Goal: Task Accomplishment & Management: Manage account settings

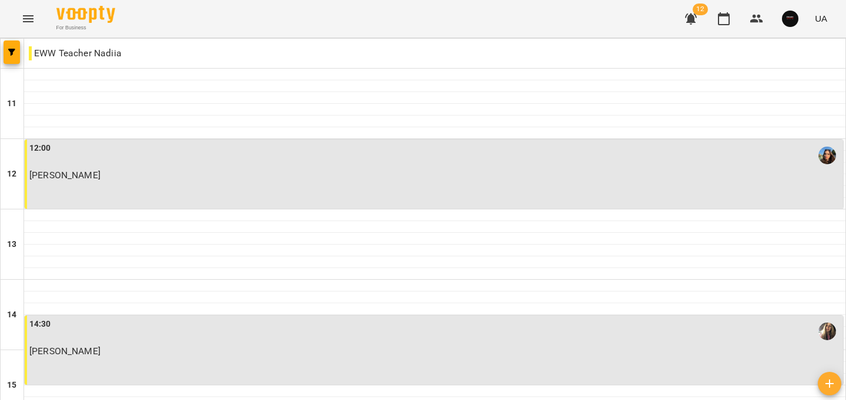
scroll to position [592, 0]
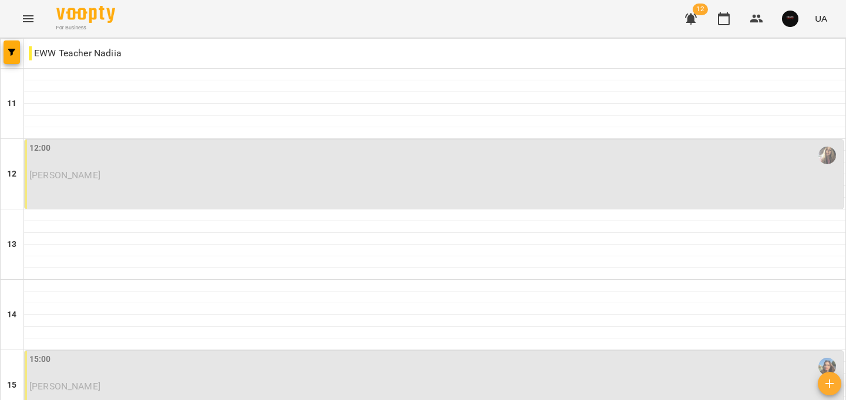
scroll to position [88, 0]
click at [137, 170] on p "[PERSON_NAME]" at bounding box center [434, 175] width 811 height 10
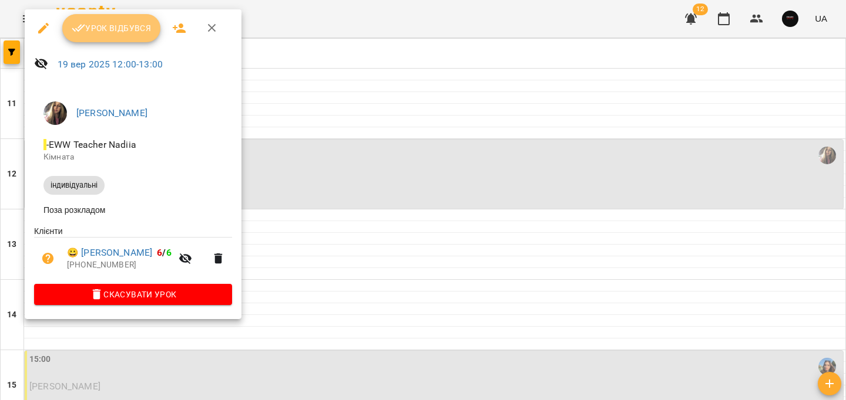
click at [124, 35] on span "Урок відбувся" at bounding box center [112, 28] width 80 height 14
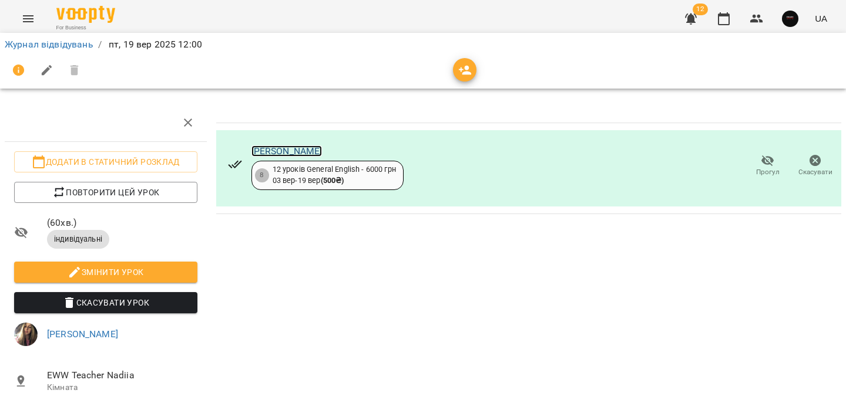
click at [322, 151] on link "[PERSON_NAME]" at bounding box center [286, 151] width 71 height 11
click at [86, 44] on link "Журнал відвідувань" at bounding box center [49, 44] width 89 height 11
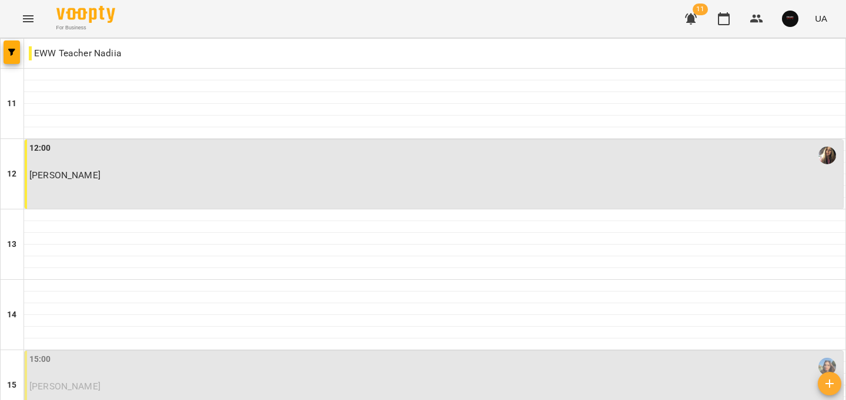
scroll to position [185, 0]
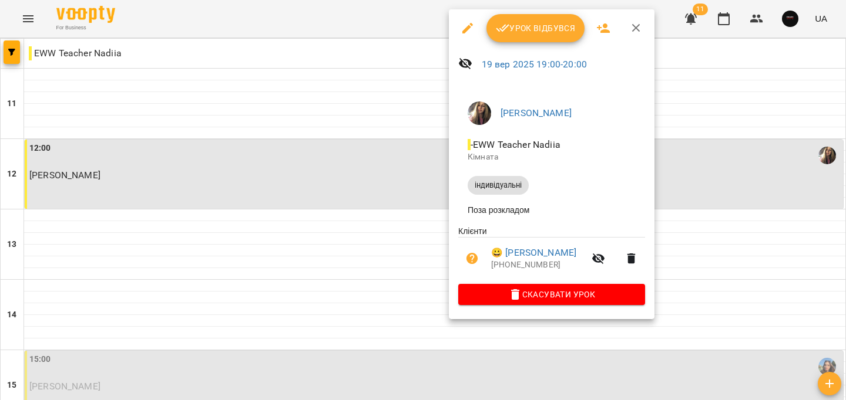
scroll to position [486, 0]
click at [546, 34] on span "Урок відбувся" at bounding box center [536, 28] width 80 height 14
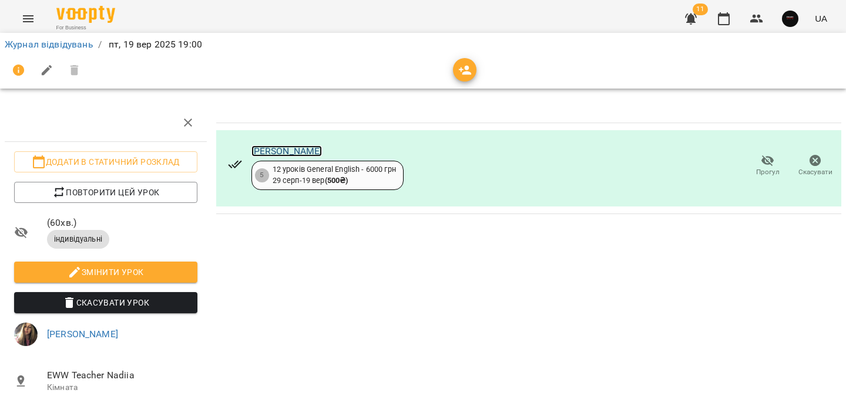
click at [319, 156] on link "[PERSON_NAME]" at bounding box center [286, 151] width 71 height 11
click at [64, 42] on link "Журнал відвідувань" at bounding box center [49, 44] width 89 height 11
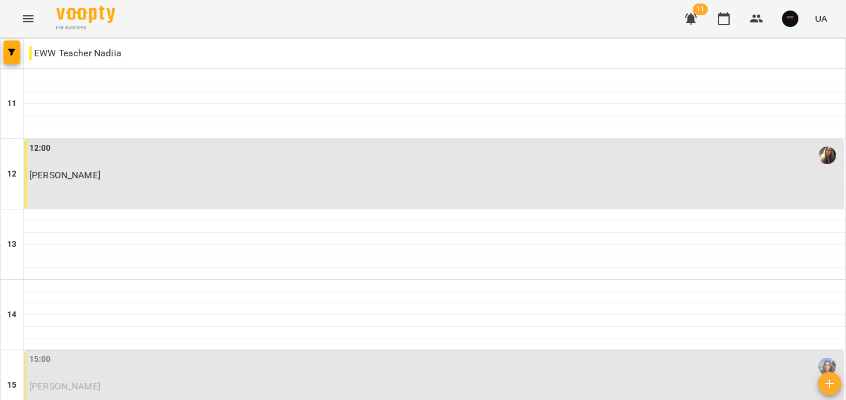
scroll to position [310, 0]
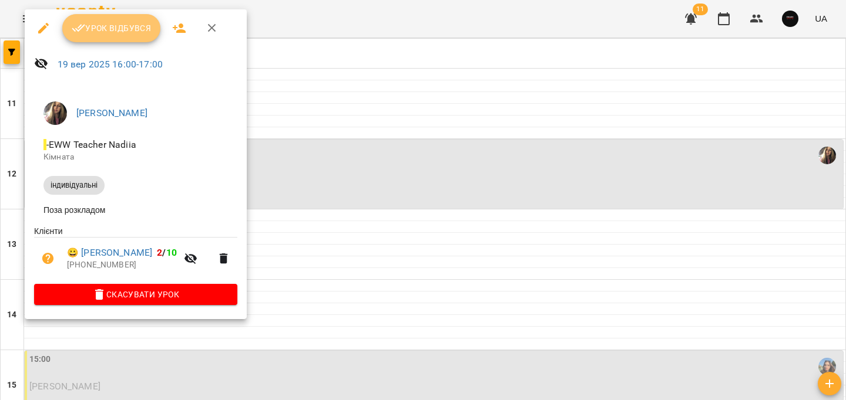
click at [108, 29] on span "Урок відбувся" at bounding box center [112, 28] width 80 height 14
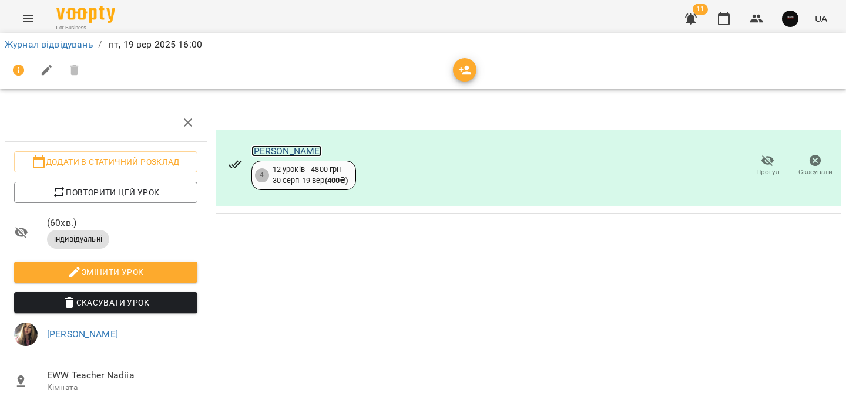
click at [277, 153] on link "[PERSON_NAME]" at bounding box center [286, 151] width 71 height 11
click at [86, 39] on link "Журнал відвідувань" at bounding box center [49, 44] width 89 height 11
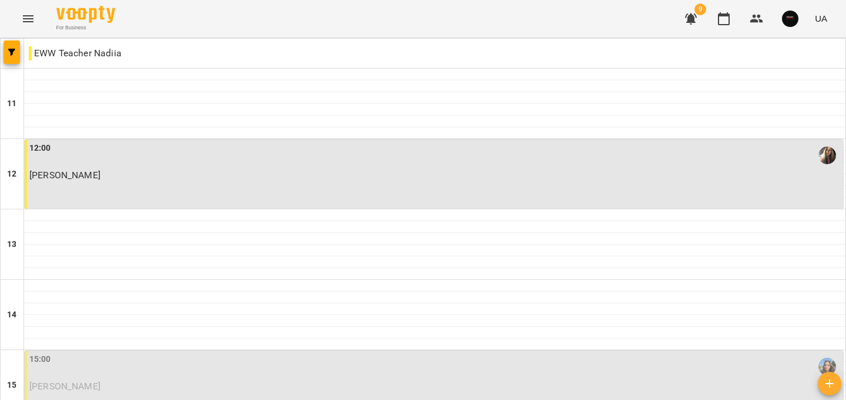
scroll to position [269, 0]
click at [124, 382] on p "Зайцева Тетяна" at bounding box center [434, 387] width 811 height 10
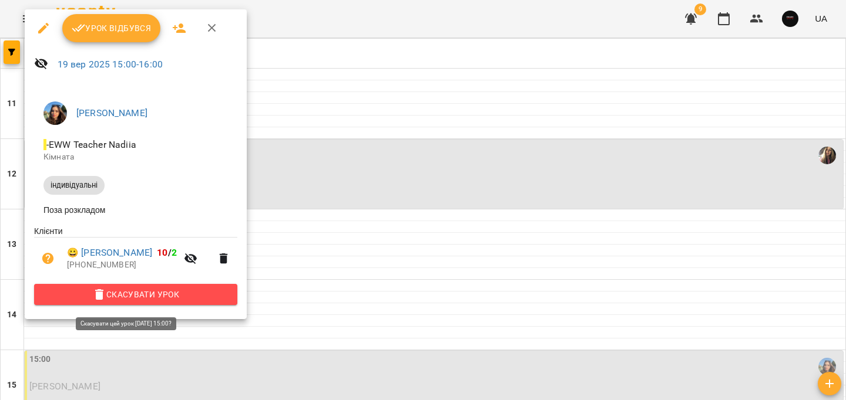
click at [197, 289] on button "Скасувати Урок" at bounding box center [135, 294] width 203 height 21
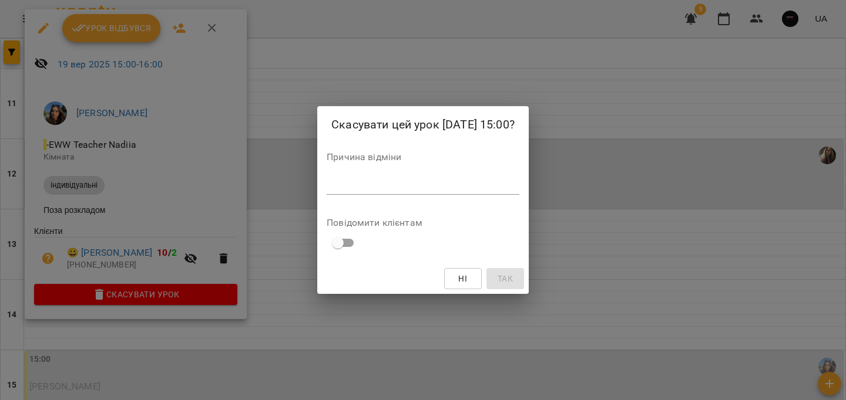
click at [342, 188] on textarea at bounding box center [422, 185] width 193 height 11
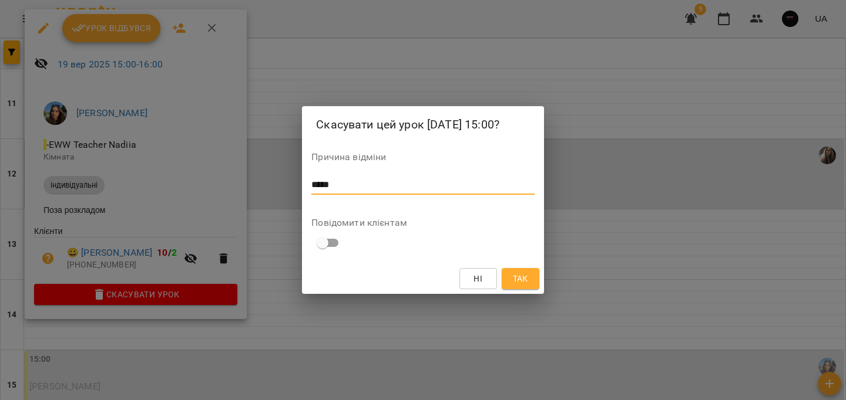
type textarea "*****"
click at [514, 272] on button "Так" at bounding box center [520, 278] width 38 height 21
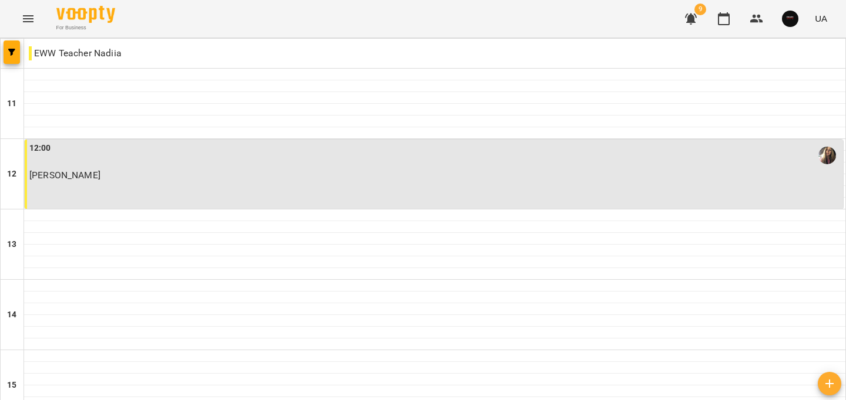
scroll to position [409, 0]
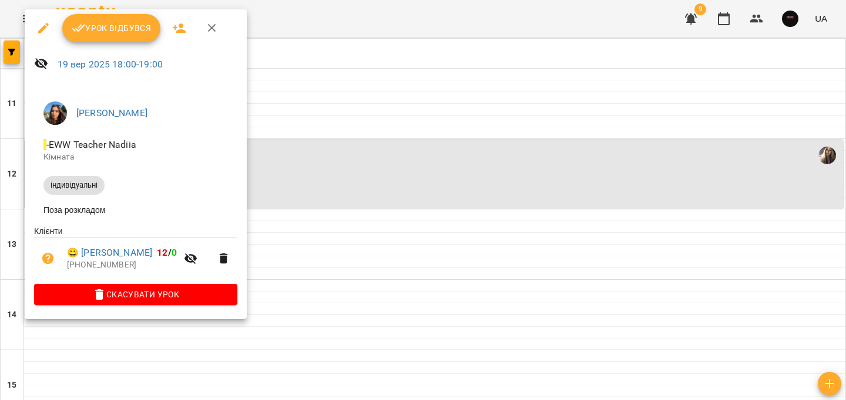
click at [228, 302] on span "Скасувати Урок" at bounding box center [135, 295] width 184 height 14
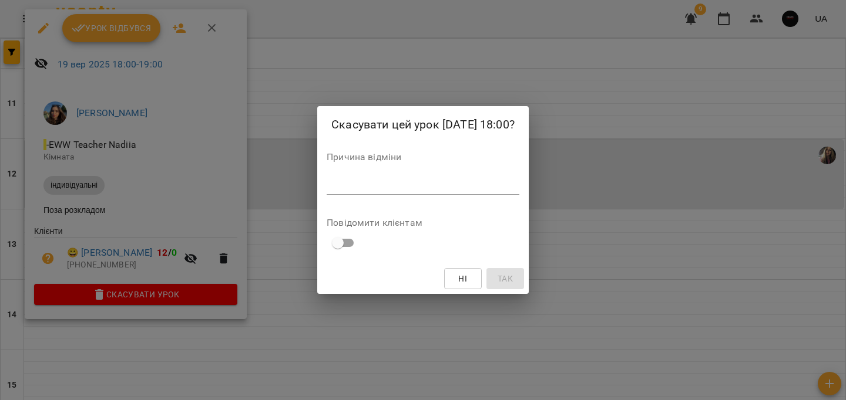
click at [352, 191] on div "*" at bounding box center [422, 185] width 193 height 19
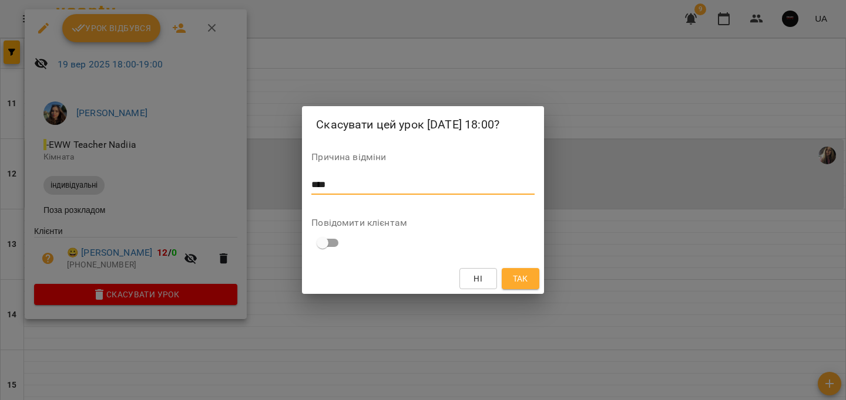
type textarea "****"
click at [511, 273] on span "Так" at bounding box center [520, 279] width 19 height 14
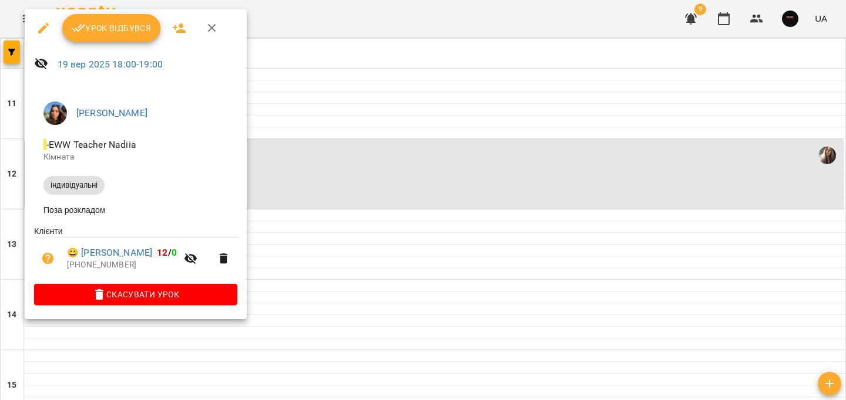
click at [198, 294] on span "Скасувати Урок" at bounding box center [135, 295] width 184 height 14
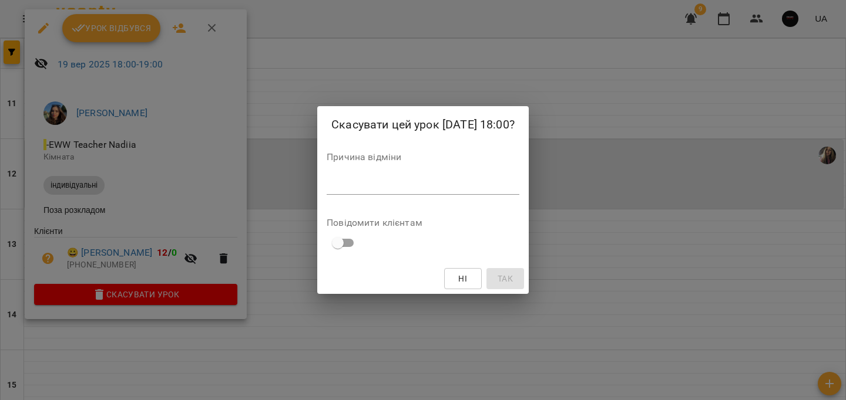
click at [330, 176] on div "*" at bounding box center [422, 185] width 193 height 19
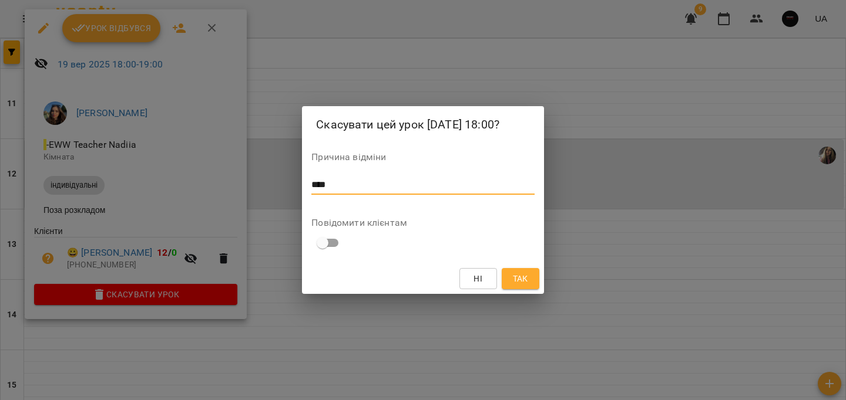
type textarea "****"
click at [507, 271] on button "Так" at bounding box center [520, 278] width 38 height 21
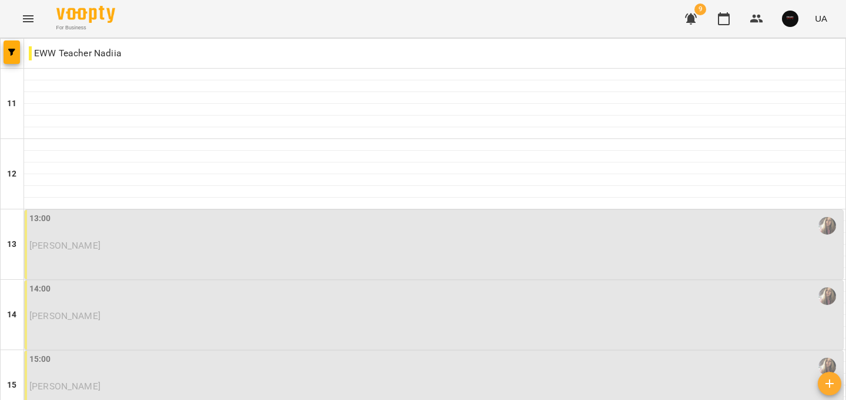
scroll to position [430, 0]
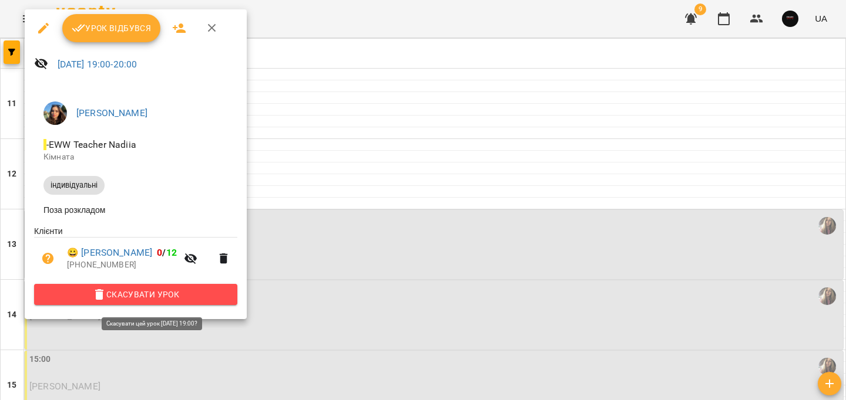
click at [177, 301] on span "Скасувати Урок" at bounding box center [135, 295] width 184 height 14
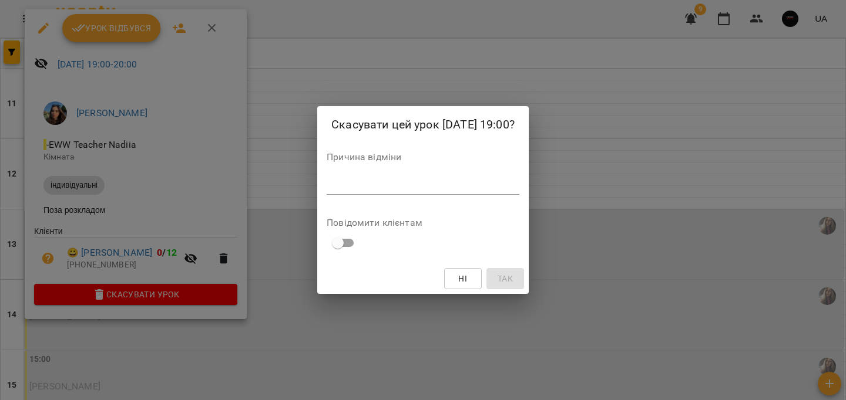
click at [342, 190] on textarea at bounding box center [422, 185] width 193 height 11
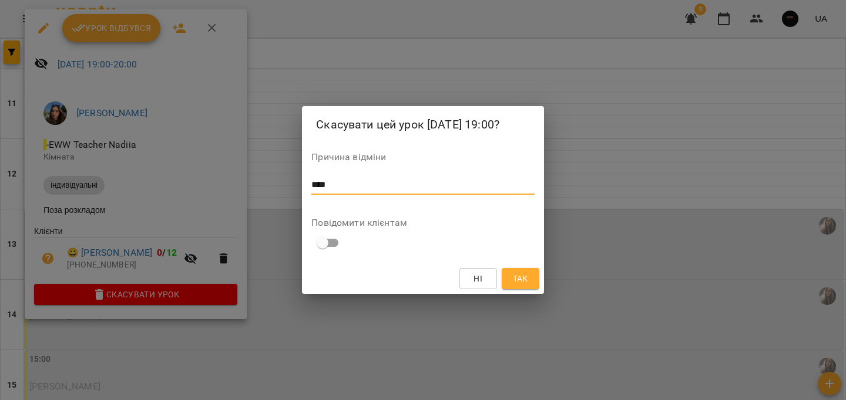
type textarea "****"
click at [513, 278] on span "Так" at bounding box center [520, 279] width 15 height 14
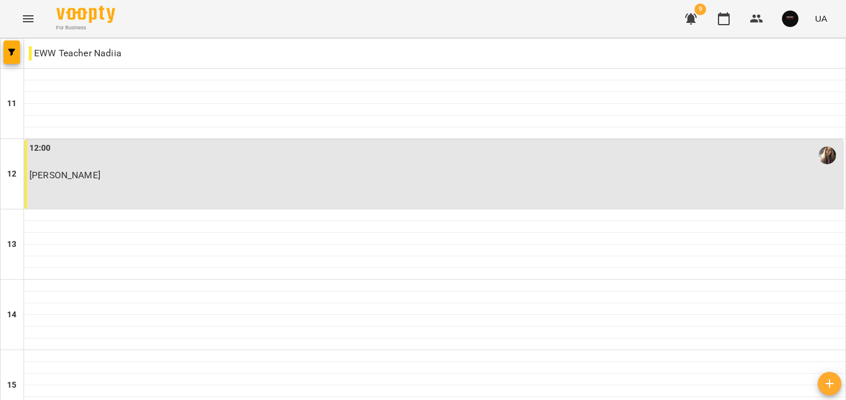
scroll to position [372, 0]
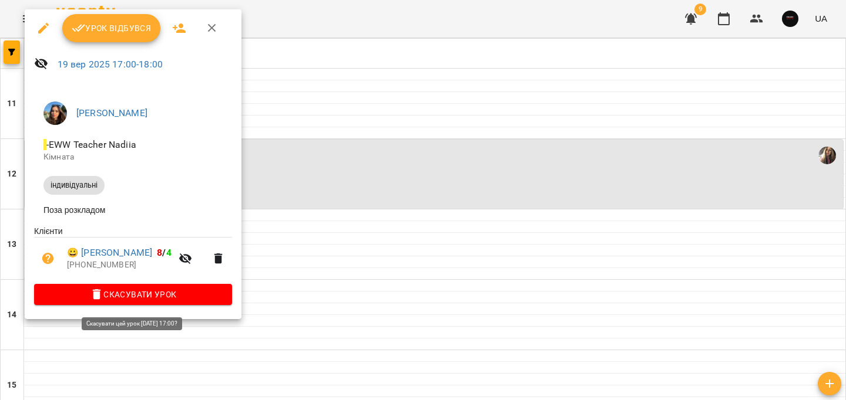
click at [190, 302] on span "Скасувати Урок" at bounding box center [132, 295] width 179 height 14
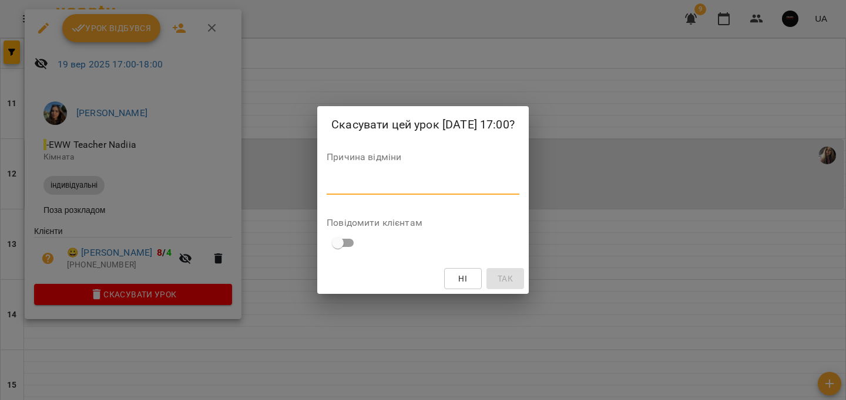
click at [387, 187] on textarea at bounding box center [422, 185] width 193 height 11
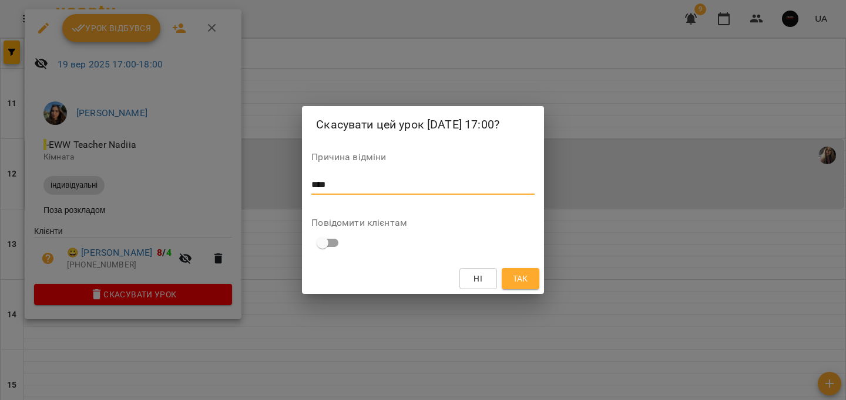
type textarea "****"
click at [519, 273] on span "Так" at bounding box center [520, 279] width 15 height 14
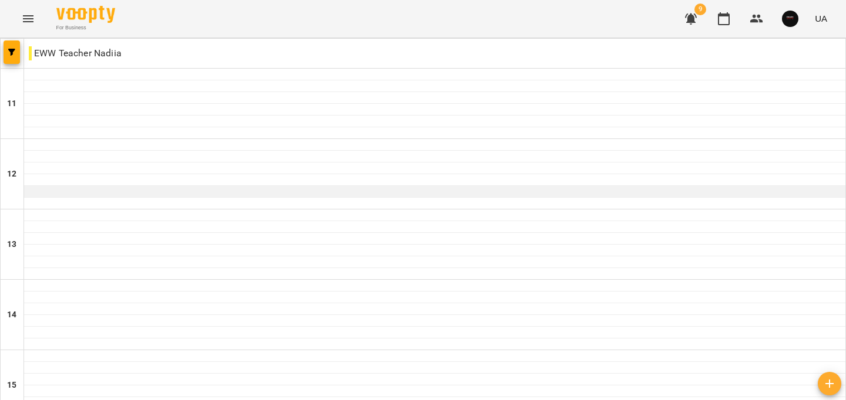
scroll to position [592, 0]
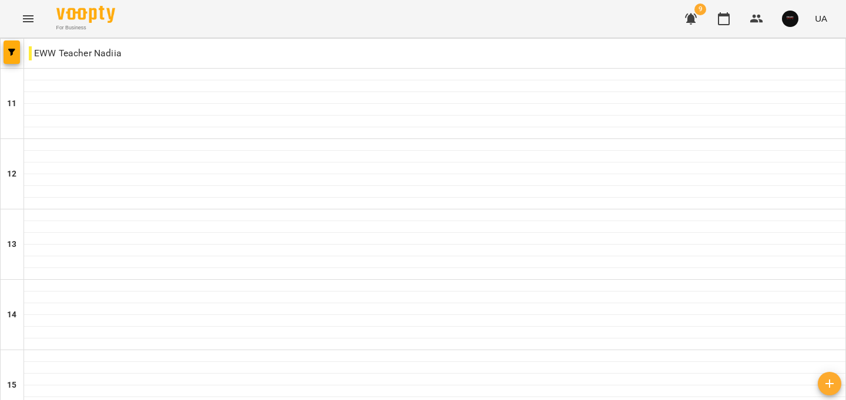
drag, startPoint x: 488, startPoint y: 336, endPoint x: 475, endPoint y: 324, distance: 17.5
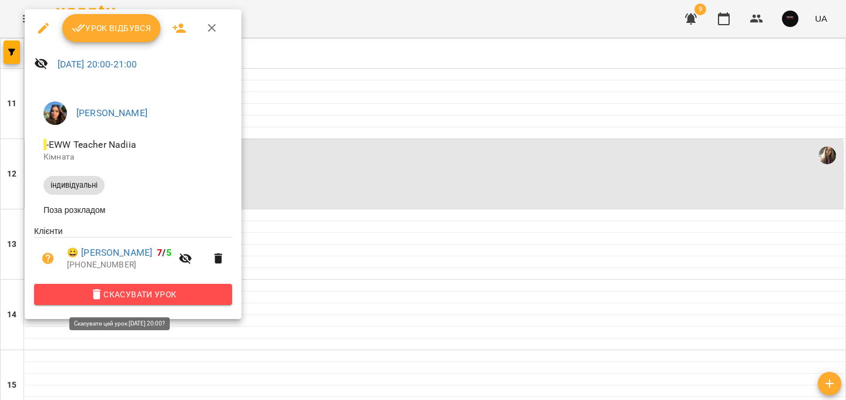
click at [162, 294] on span "Скасувати Урок" at bounding box center [132, 295] width 179 height 14
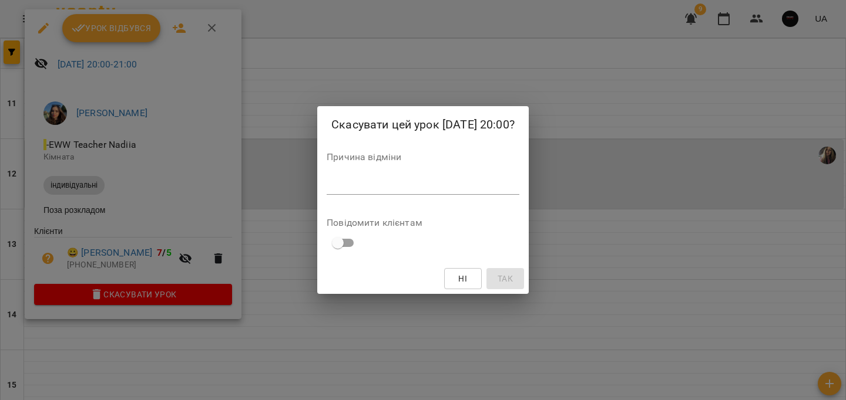
click at [326, 187] on textarea at bounding box center [422, 185] width 193 height 11
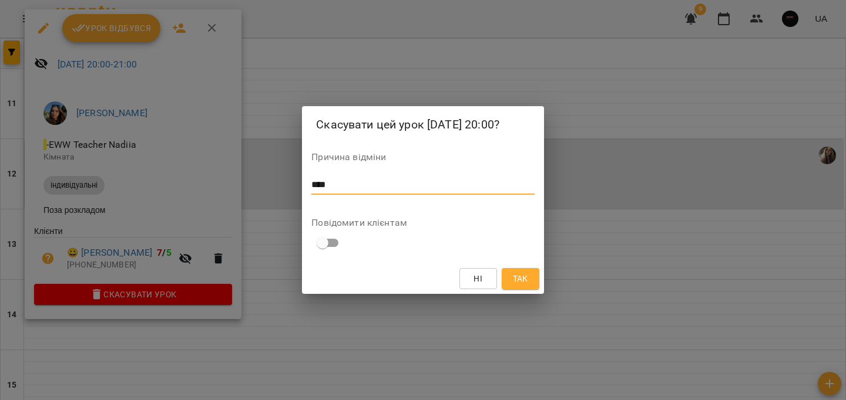
type textarea "****"
click at [519, 272] on span "Так" at bounding box center [520, 279] width 15 height 14
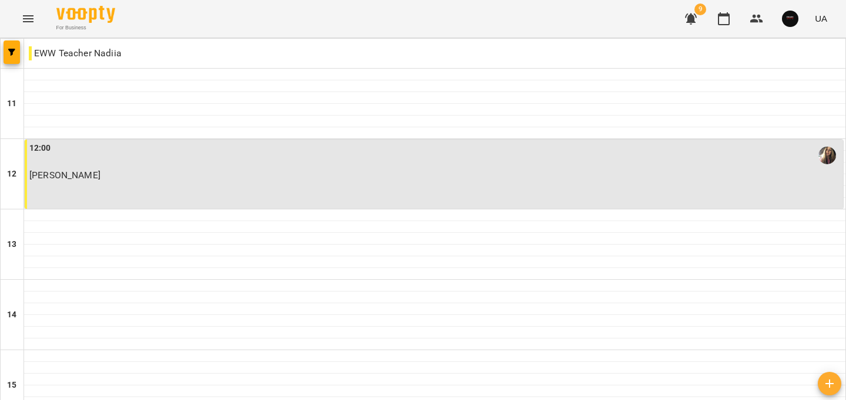
scroll to position [538, 0]
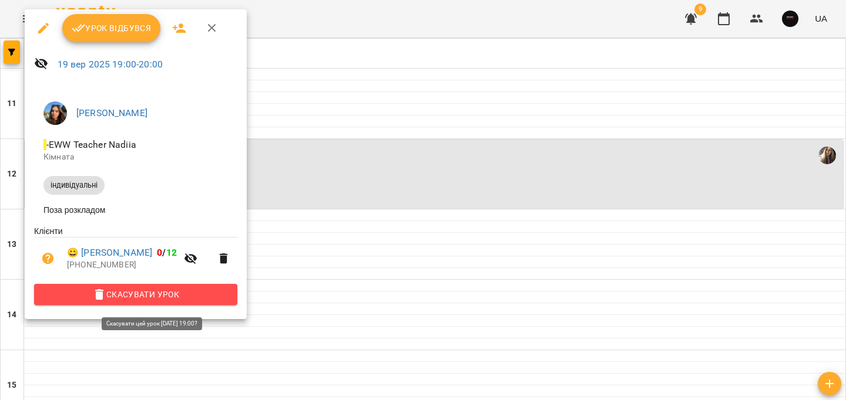
click at [210, 296] on span "Скасувати Урок" at bounding box center [135, 295] width 184 height 14
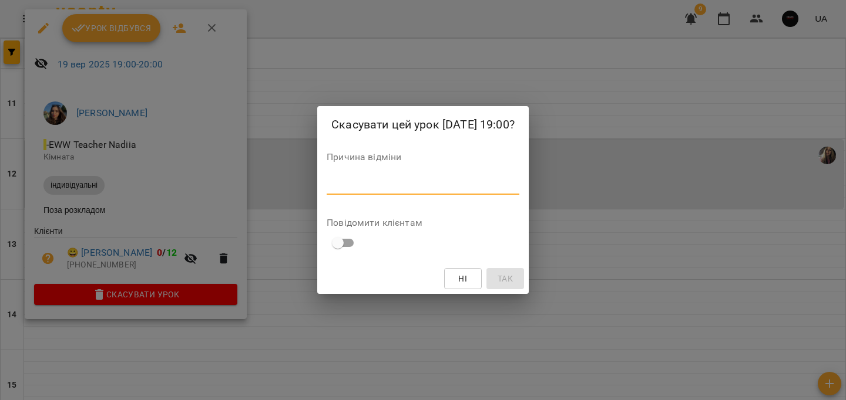
click at [422, 181] on textarea at bounding box center [422, 185] width 193 height 11
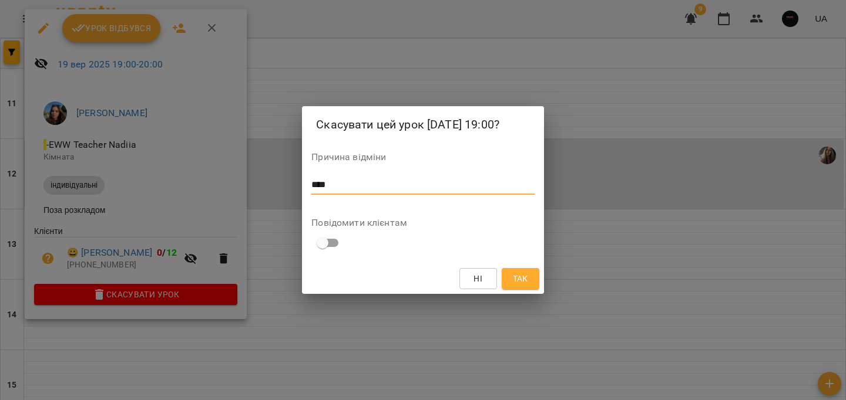
type textarea "****"
click at [527, 280] on span "Так" at bounding box center [520, 279] width 15 height 14
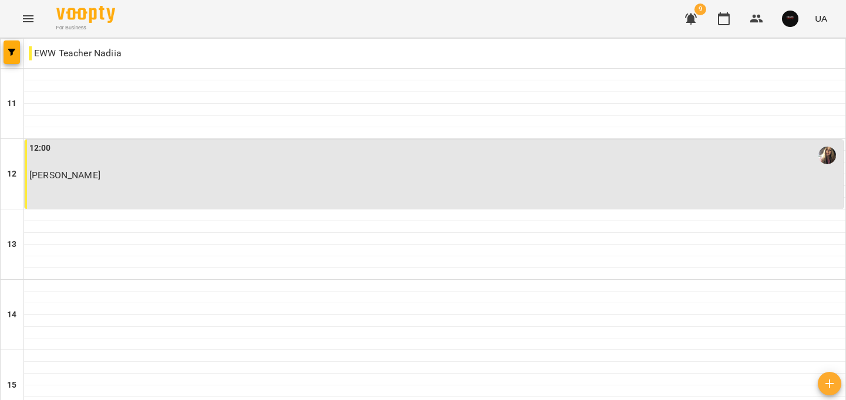
scroll to position [592, 0]
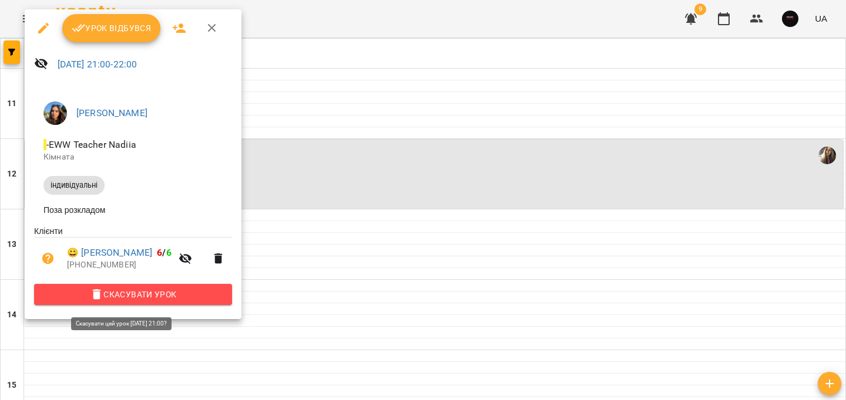
click at [205, 305] on button "Скасувати Урок" at bounding box center [133, 294] width 198 height 21
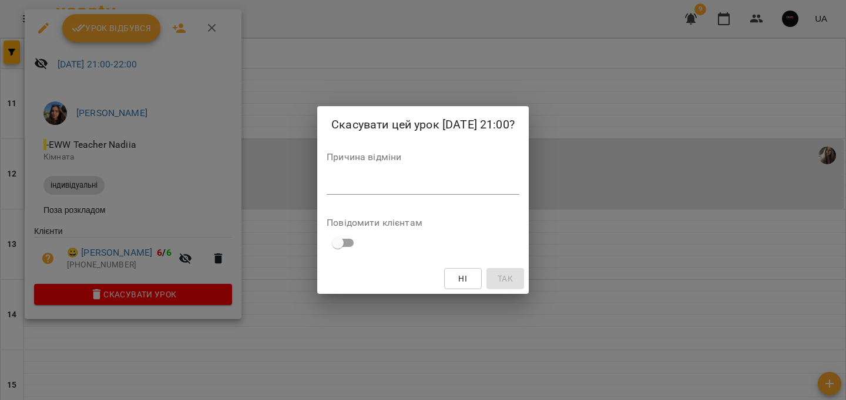
click at [353, 178] on div "*" at bounding box center [422, 185] width 193 height 19
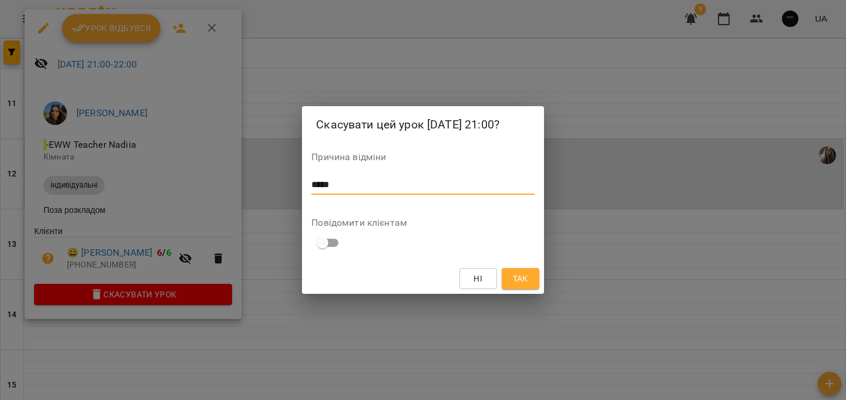
type textarea "*****"
click at [515, 272] on span "Так" at bounding box center [520, 279] width 15 height 14
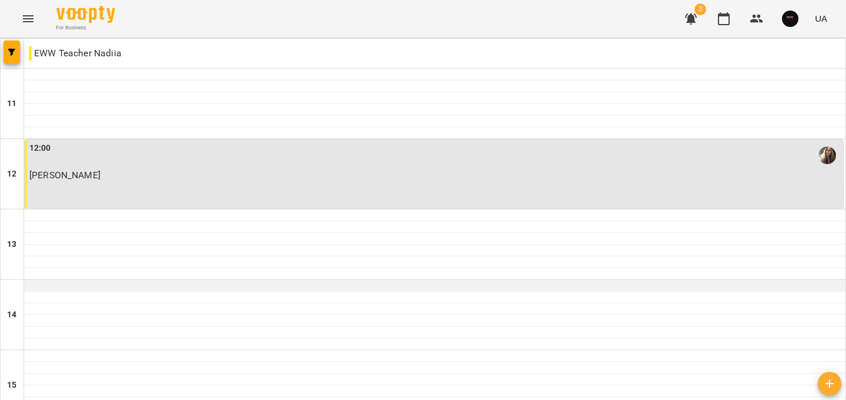
scroll to position [592, 0]
